Goal: Information Seeking & Learning: Check status

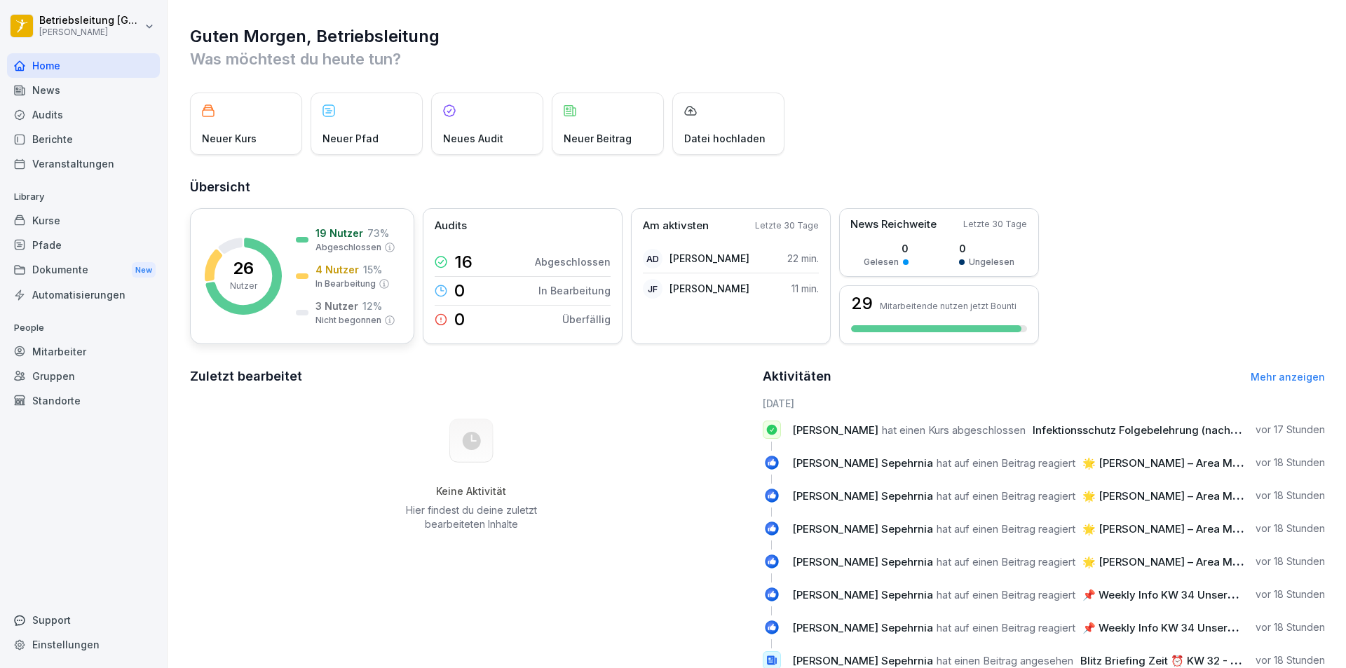
click at [240, 265] on p "26" at bounding box center [243, 268] width 21 height 17
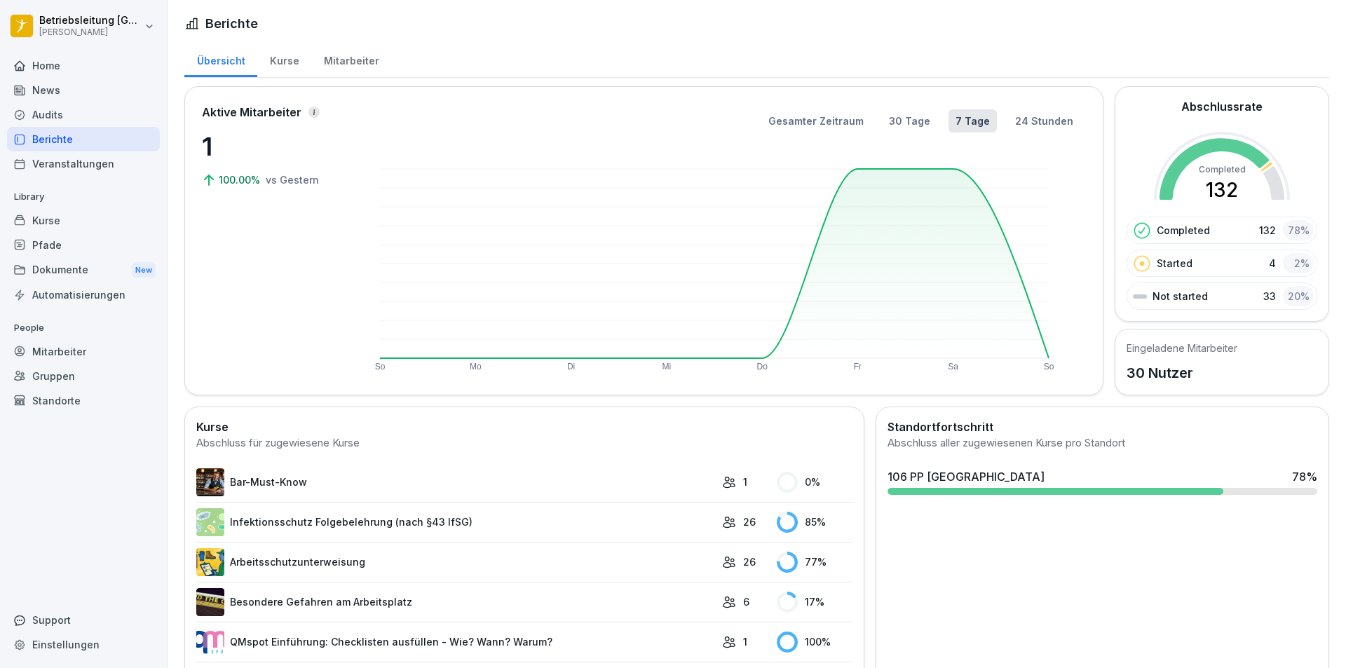
click at [278, 62] on div "Kurse" at bounding box center [284, 59] width 54 height 36
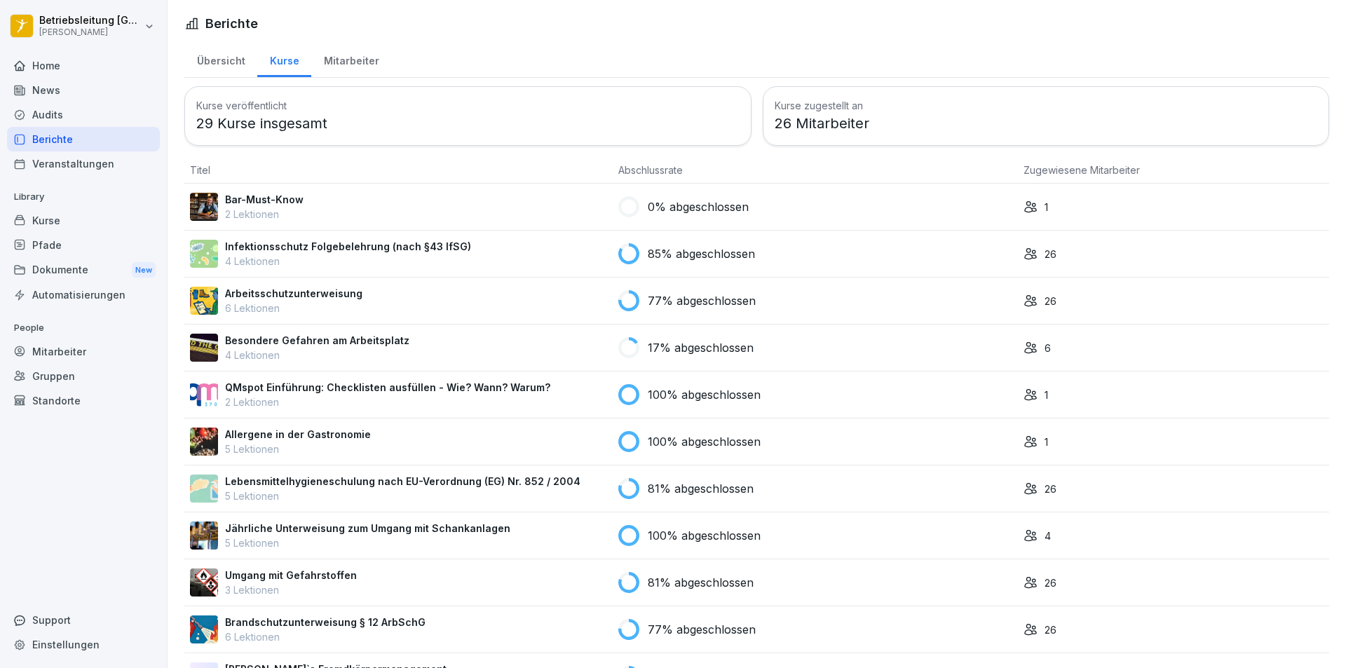
click at [317, 245] on p "Infektionsschutz Folgebelehrung (nach §43 IfSG)" at bounding box center [348, 246] width 246 height 15
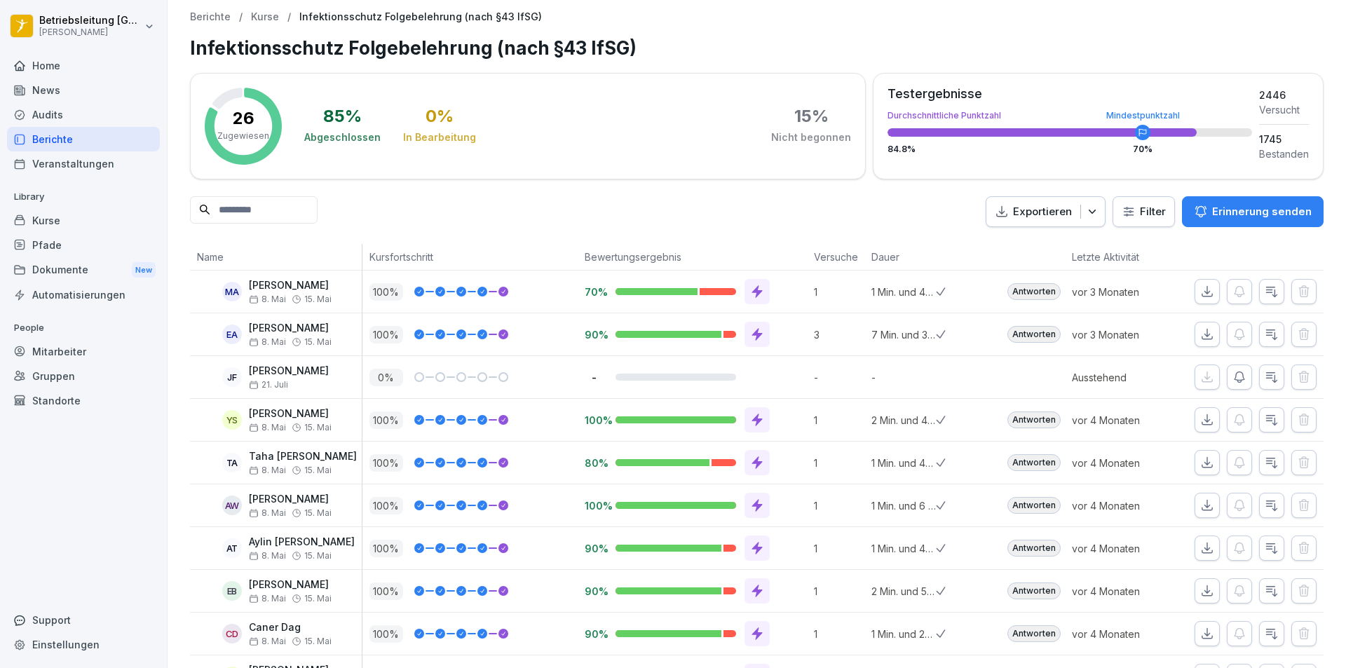
drag, startPoint x: 250, startPoint y: 15, endPoint x: 281, endPoint y: 34, distance: 36.4
click at [251, 15] on p "Kurse" at bounding box center [265, 17] width 28 height 12
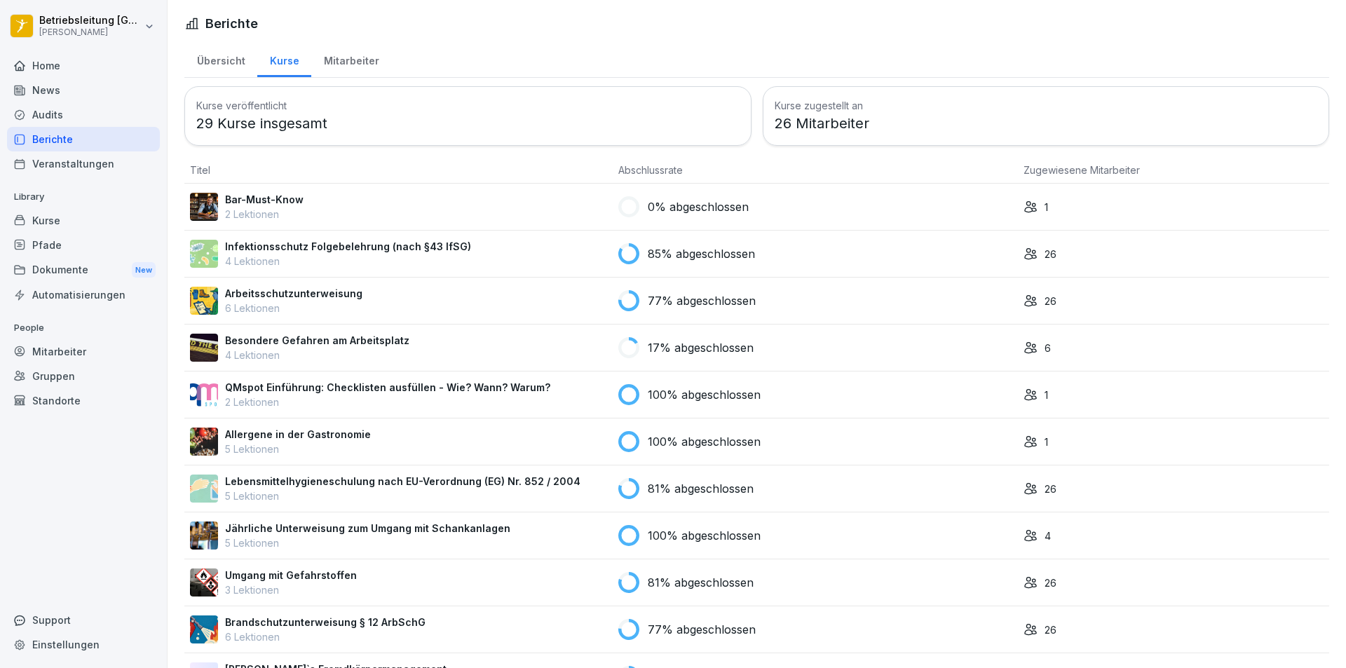
click at [278, 291] on p "Arbeitsschutzunterweisung" at bounding box center [293, 293] width 137 height 15
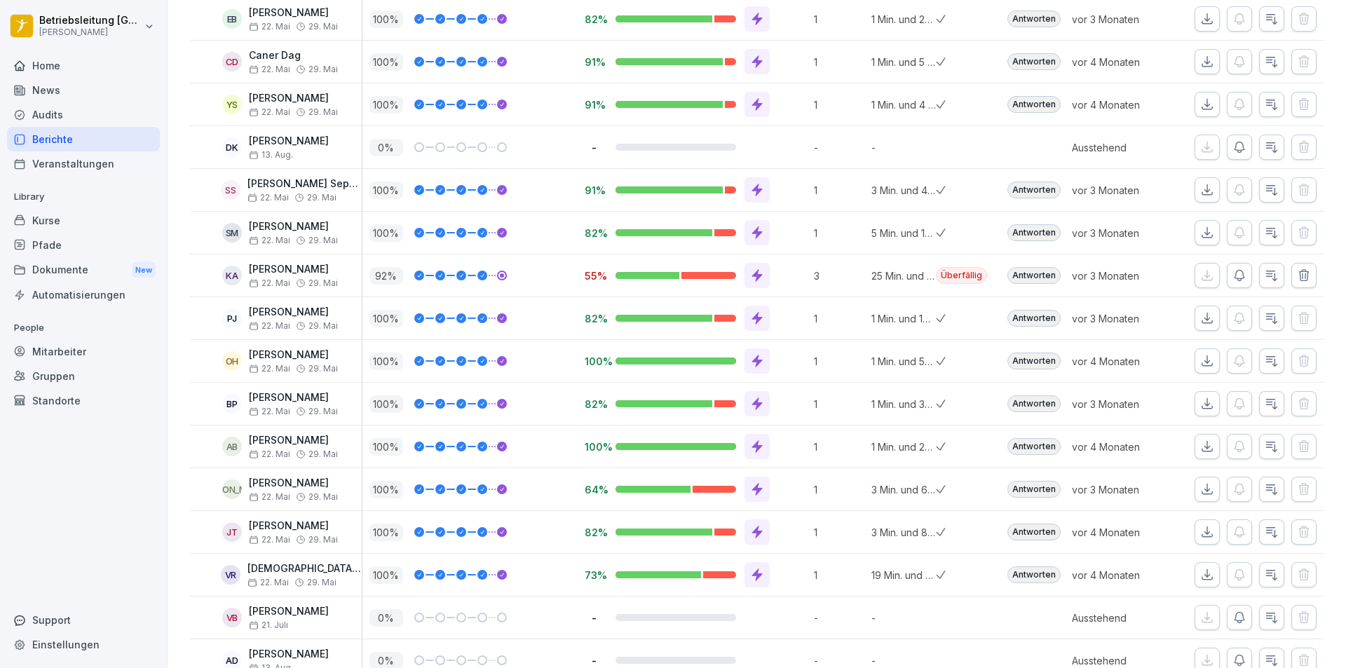
scroll to position [747, 0]
